Goal: Find specific page/section: Find specific page/section

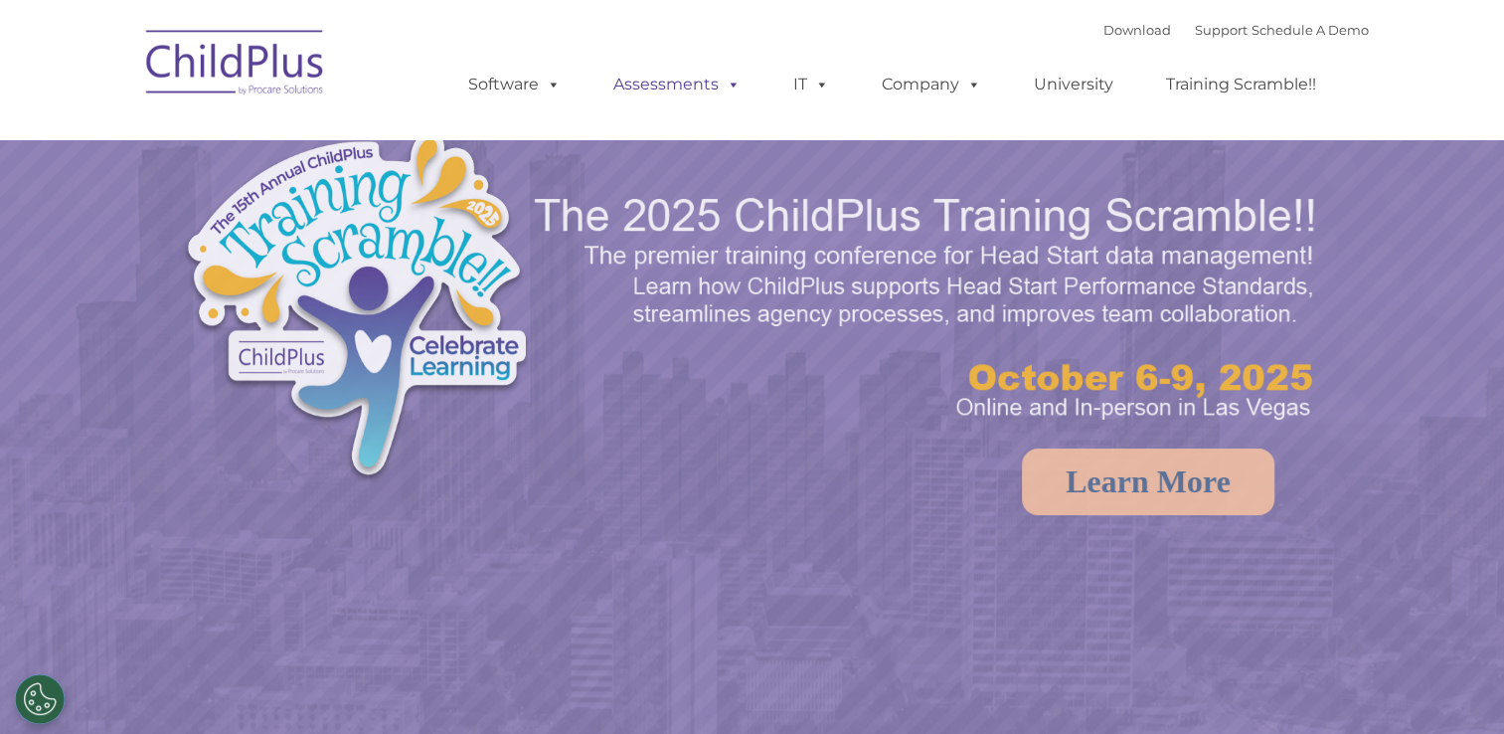
select select "MEDIUM"
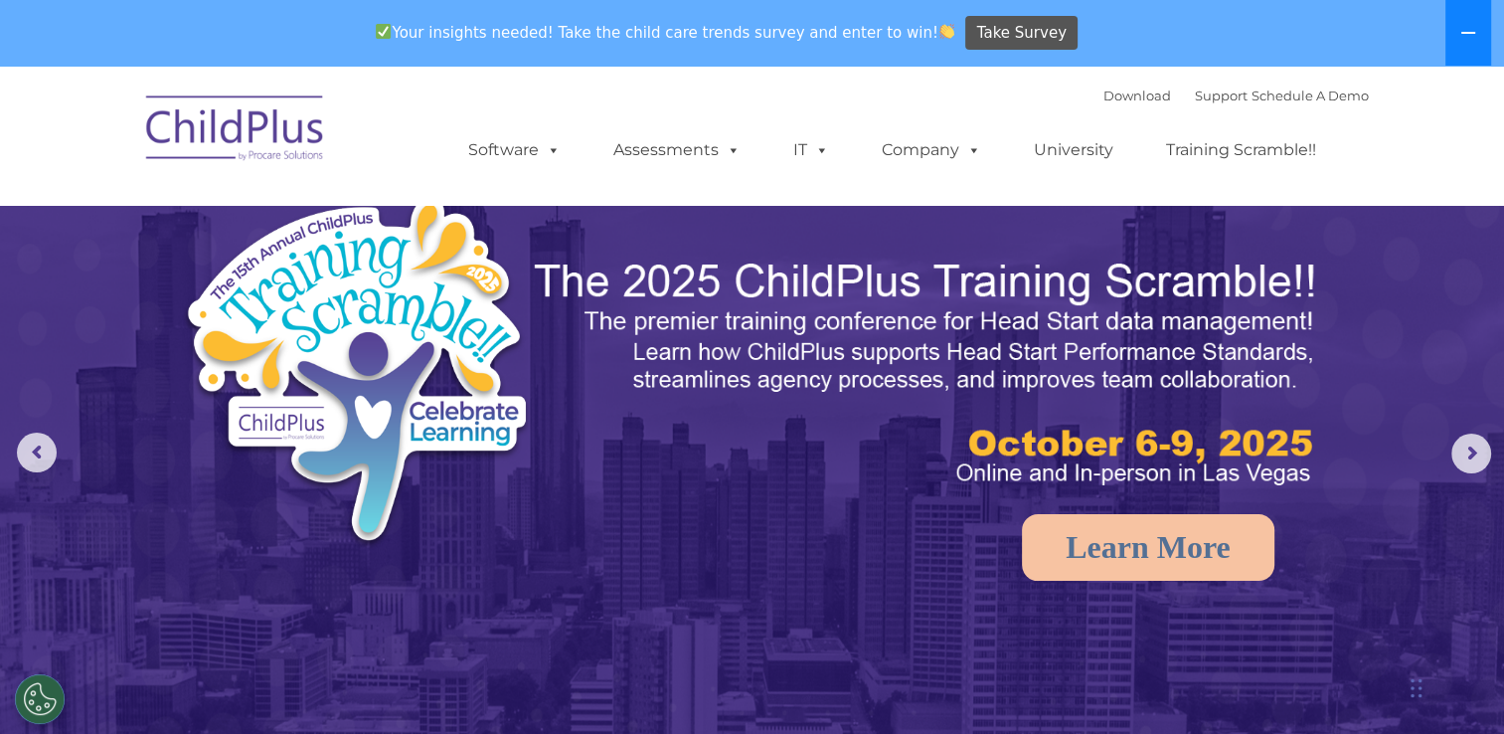
click at [1484, 37] on button at bounding box center [1469, 33] width 46 height 66
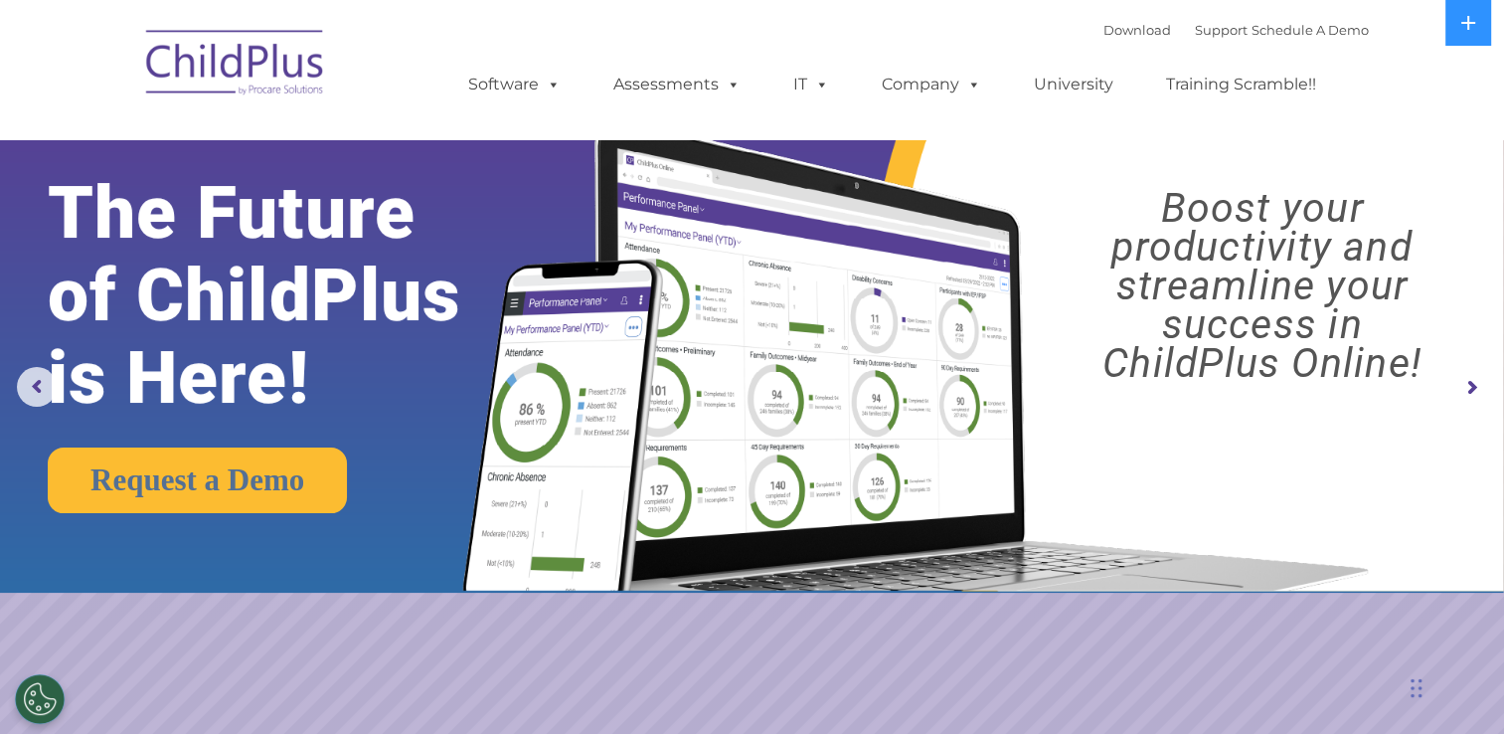
click at [273, 53] on img at bounding box center [235, 65] width 199 height 99
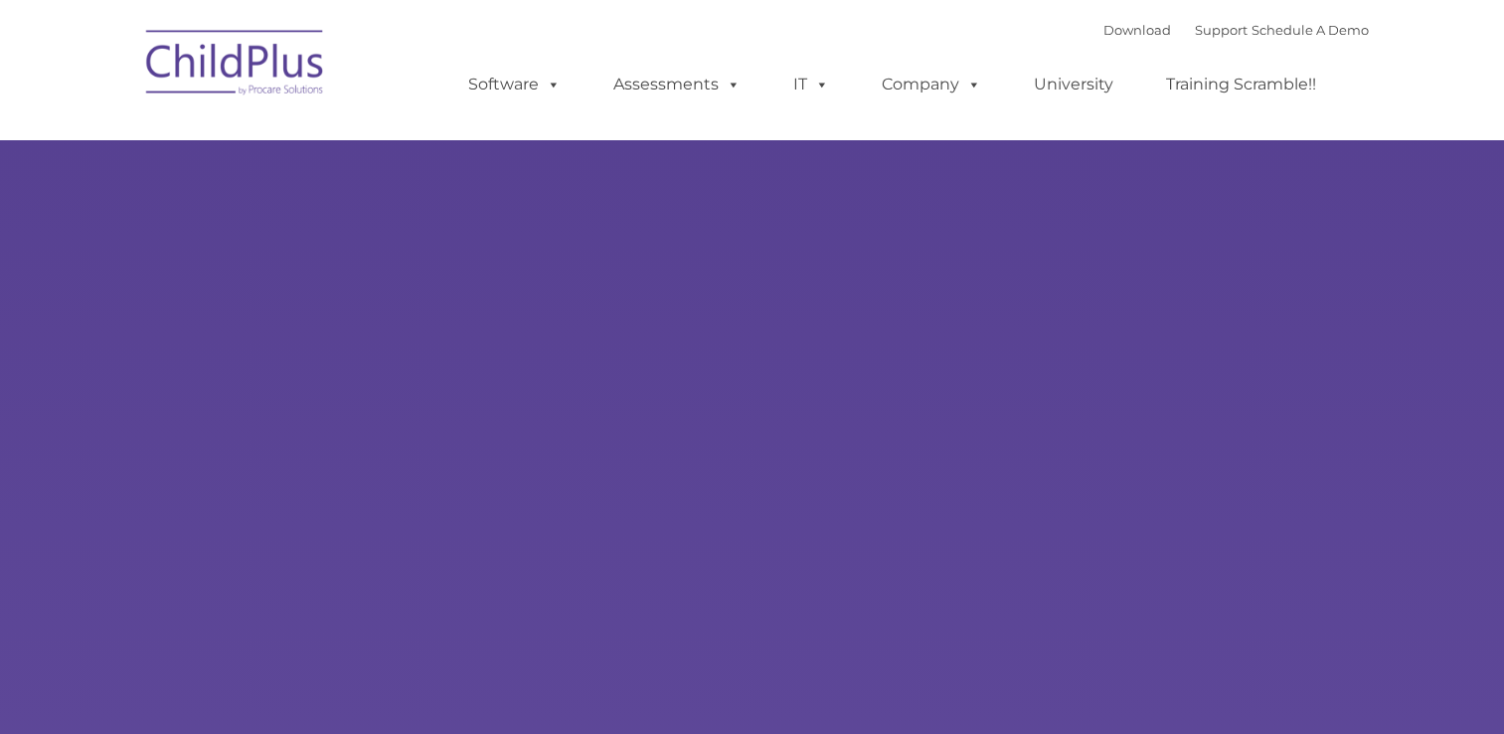
type input ""
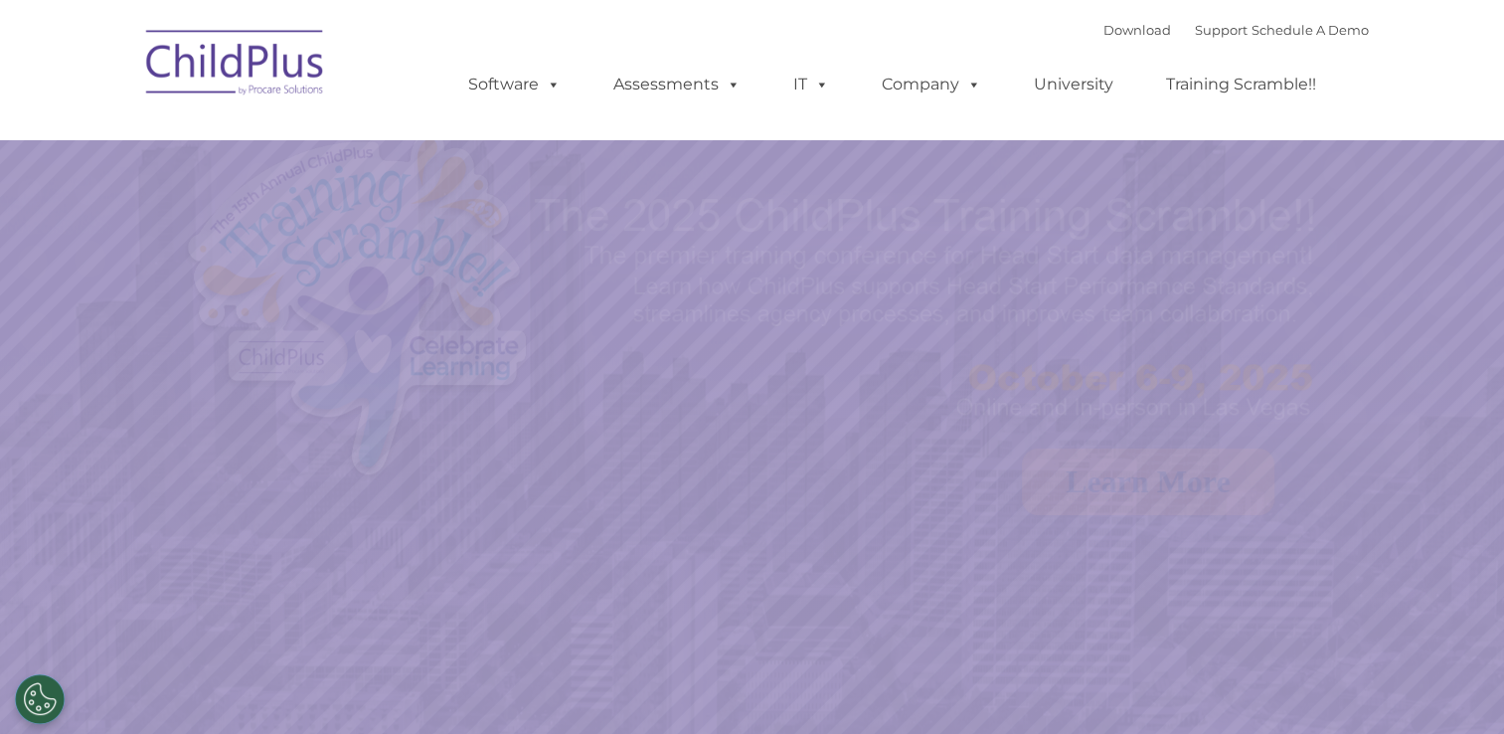
select select "MEDIUM"
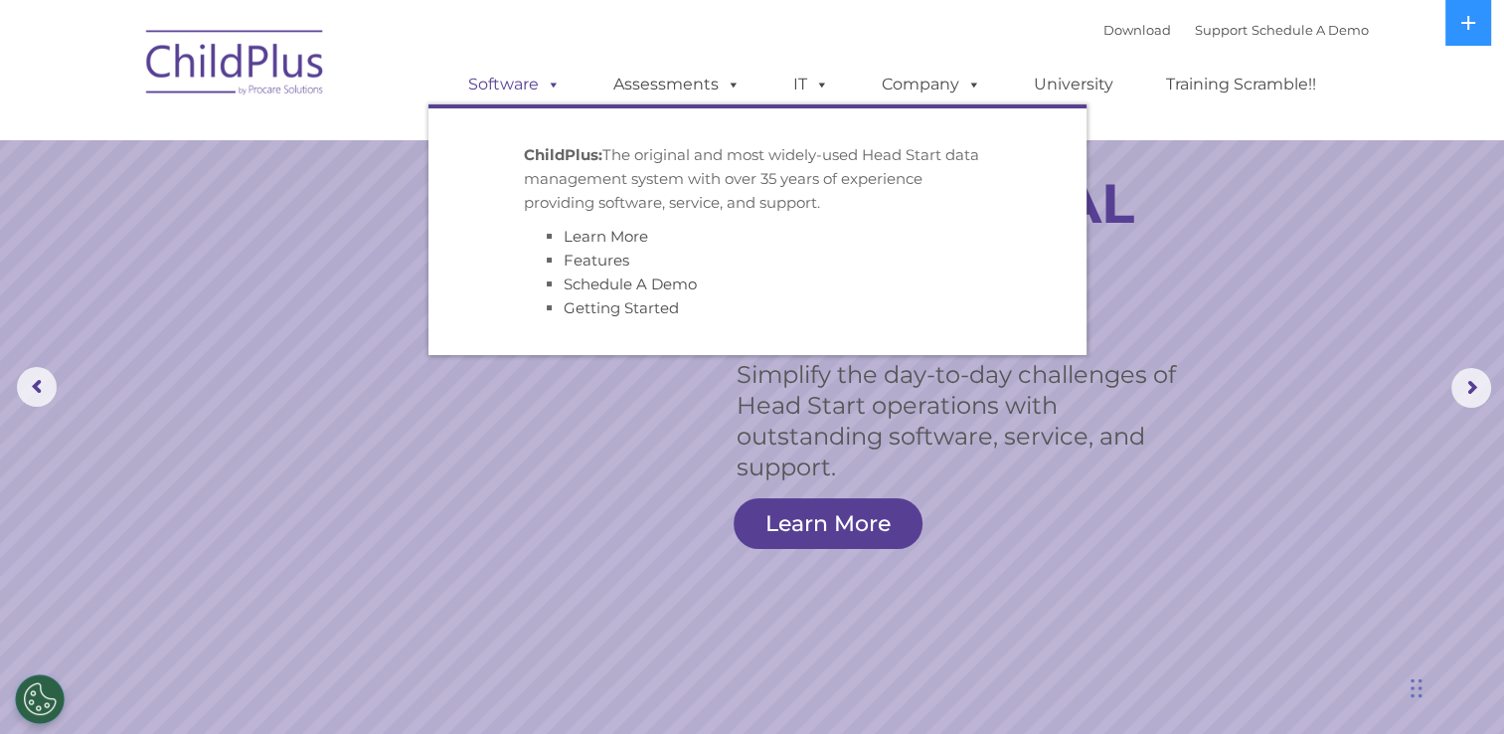
click at [551, 90] on span at bounding box center [550, 84] width 22 height 19
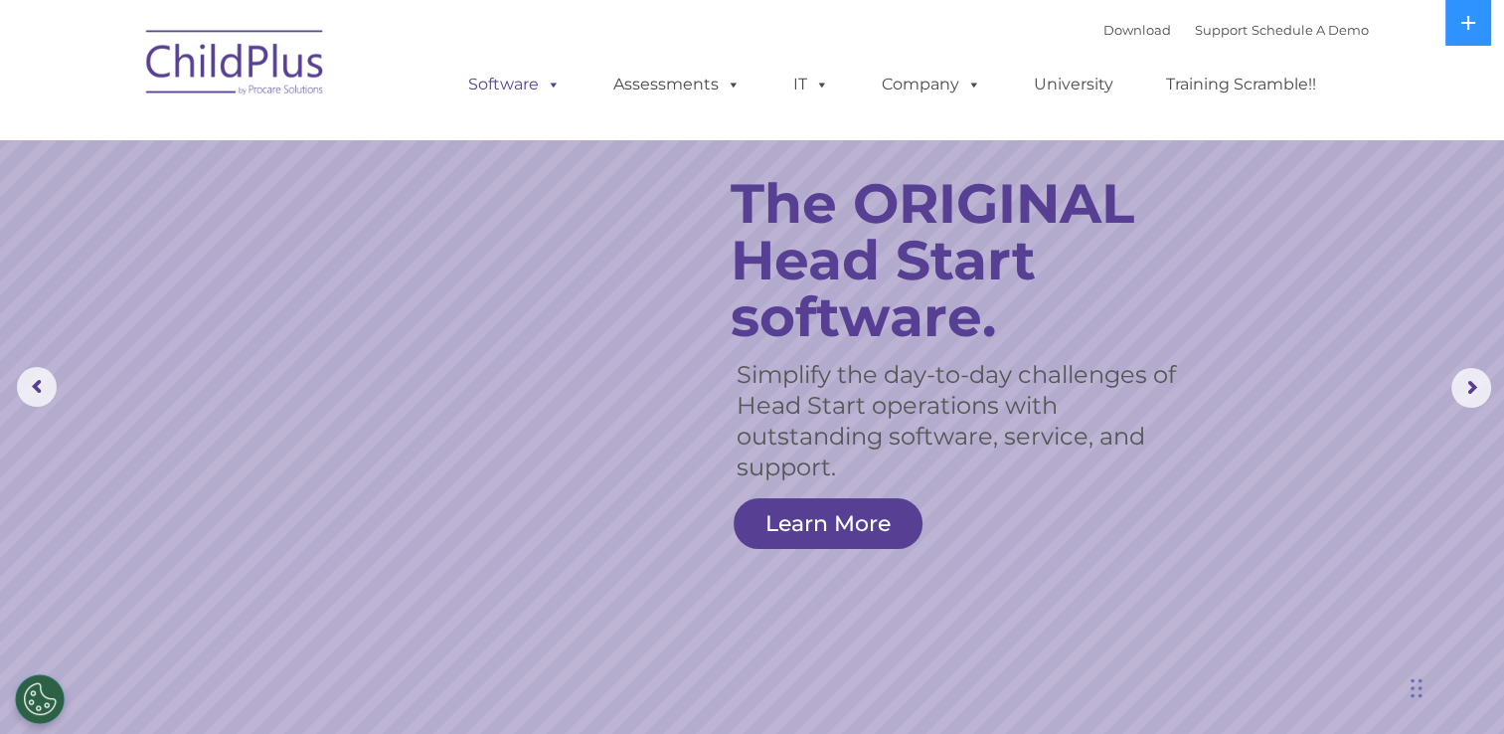
click at [551, 90] on span at bounding box center [550, 84] width 22 height 19
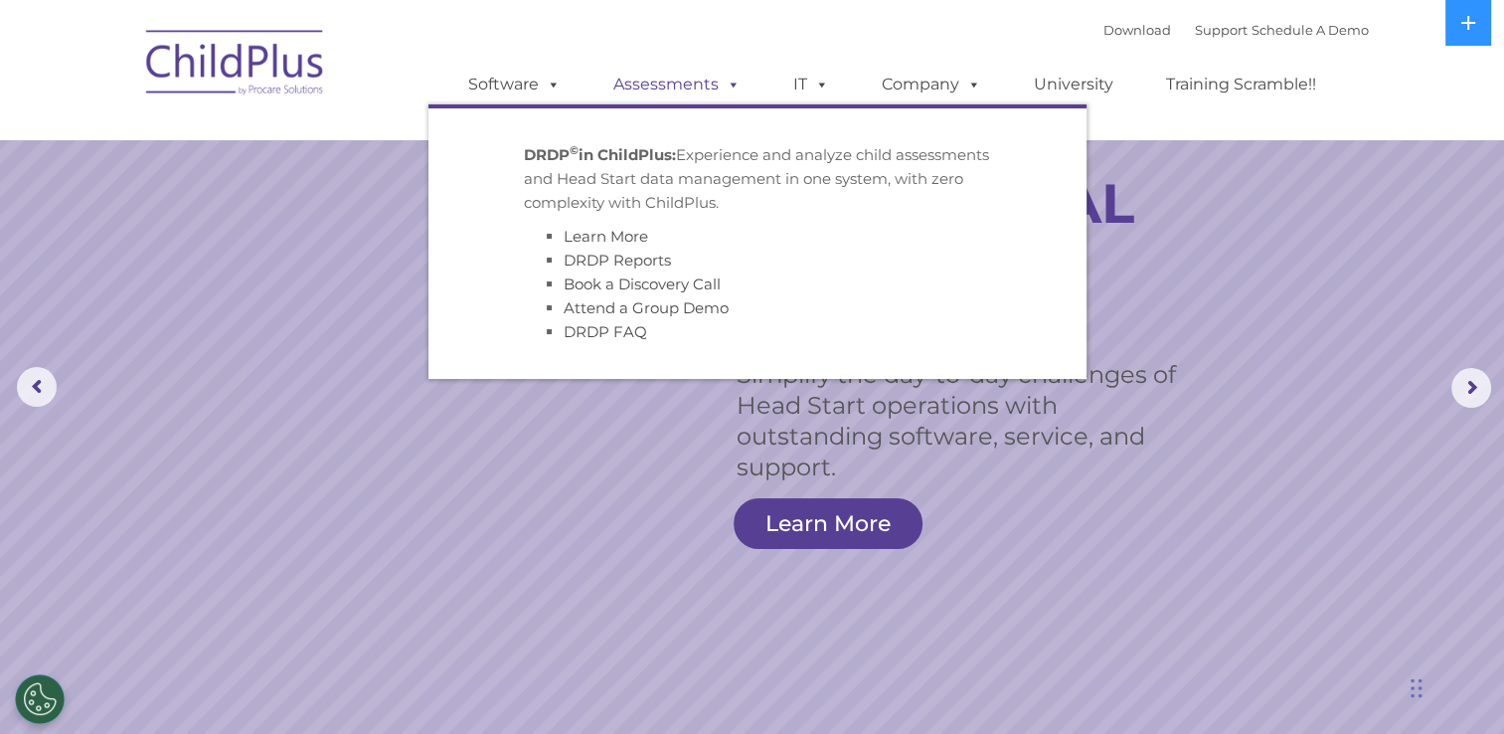
click at [695, 74] on link "Assessments" at bounding box center [677, 85] width 167 height 40
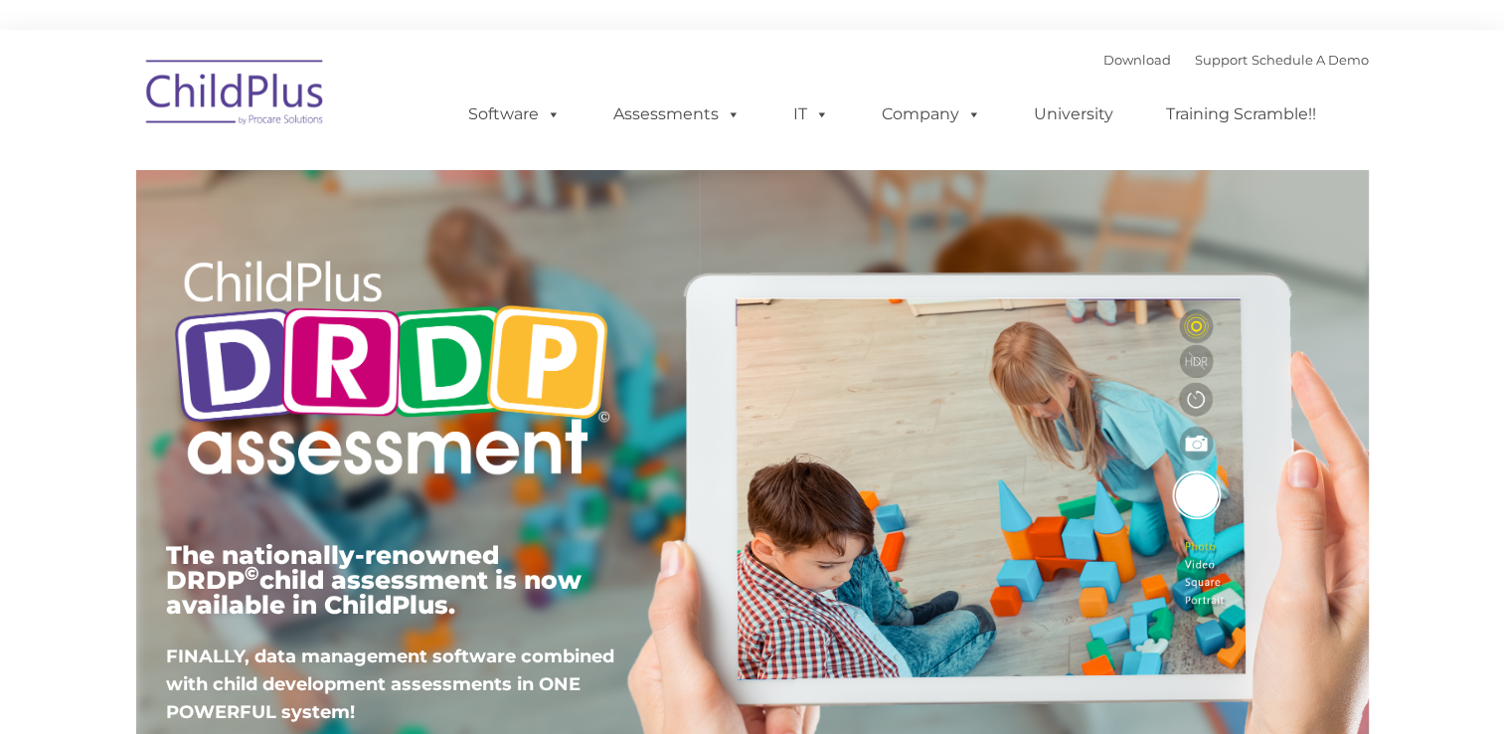
type input ""
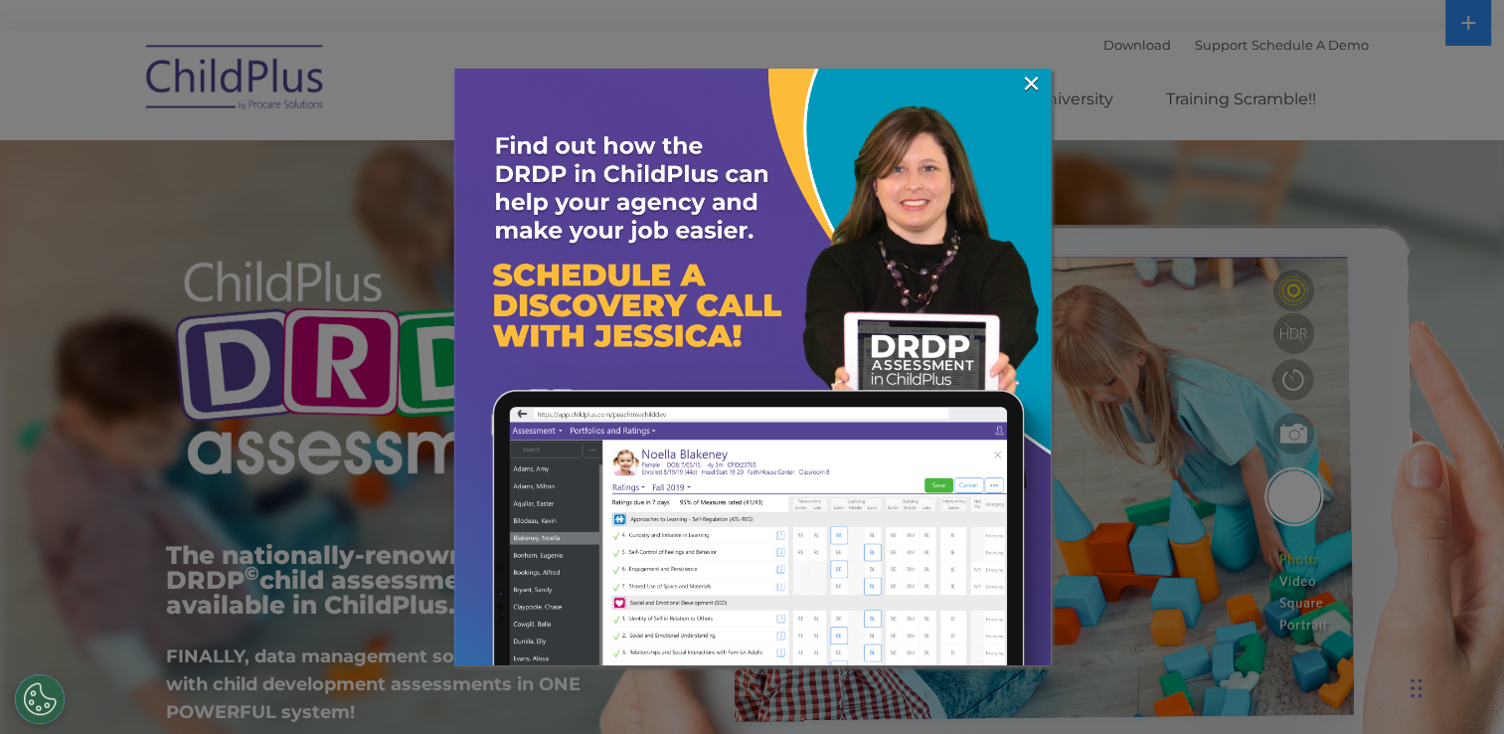
click at [1012, 76] on img at bounding box center [752, 367] width 597 height 597
